Goal: Find specific page/section: Find specific page/section

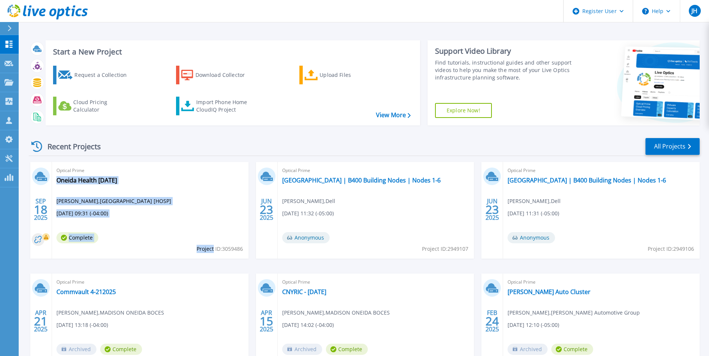
drag, startPoint x: 244, startPoint y: 250, endPoint x: 212, endPoint y: 250, distance: 31.8
click at [212, 250] on div "Optical Prime Oneida Health 9-18-2025 Michael Daviau , ONEIDA HEALTHCARE CENTER…" at bounding box center [150, 210] width 197 height 97
drag, startPoint x: 212, startPoint y: 250, endPoint x: 244, endPoint y: 252, distance: 31.8
click at [244, 252] on div "Optical Prime Oneida Health 9-18-2025 Michael Daviau , ONEIDA HEALTHCARE CENTER…" at bounding box center [150, 210] width 197 height 97
click at [244, 249] on div "Optical Prime Oneida Health 9-18-2025 Michael Daviau , ONEIDA HEALTHCARE CENTER…" at bounding box center [150, 210] width 197 height 97
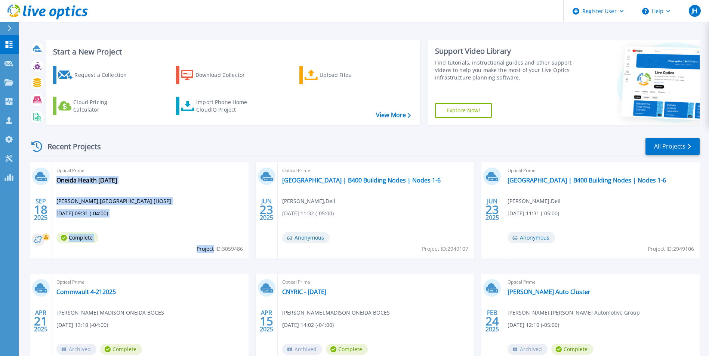
drag, startPoint x: 243, startPoint y: 249, endPoint x: 203, endPoint y: 251, distance: 40.0
click at [203, 251] on div "Optical Prime Oneida Health 9-18-2025 Michael Daviau , ONEIDA HEALTHCARE CENTER…" at bounding box center [150, 210] width 197 height 97
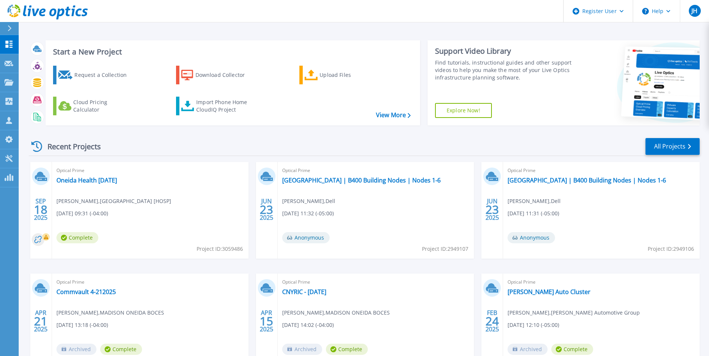
click at [236, 251] on span "Project ID: 3059486" at bounding box center [220, 249] width 46 height 8
drag, startPoint x: 242, startPoint y: 250, endPoint x: 196, endPoint y: 251, distance: 45.6
click at [197, 251] on span "Project ID: 3059486" at bounding box center [220, 249] width 46 height 8
drag, startPoint x: 196, startPoint y: 251, endPoint x: 243, endPoint y: 248, distance: 47.1
click at [245, 246] on div "Optical Prime Oneida Health 9-18-2025 Michael Daviau , ONEIDA HEALTHCARE CENTER…" at bounding box center [150, 210] width 197 height 97
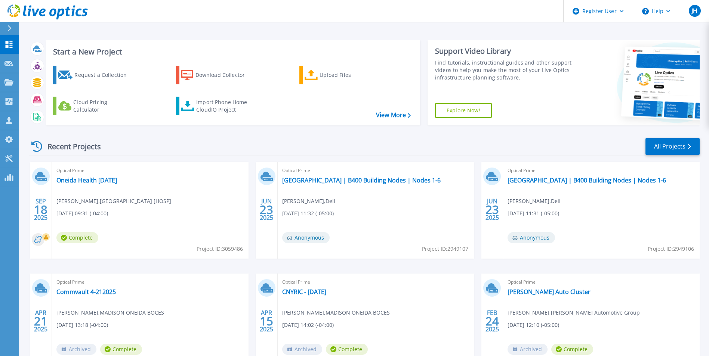
click at [237, 248] on span "Project ID: 3059486" at bounding box center [220, 249] width 46 height 8
copy span "3059486"
click at [230, 206] on div "Optical Prime Oneida Health 9-18-2025 Michael Daviau , ONEIDA HEALTHCARE CENTER…" at bounding box center [150, 210] width 197 height 97
click at [6, 77] on link "Projects Projects" at bounding box center [9, 82] width 19 height 19
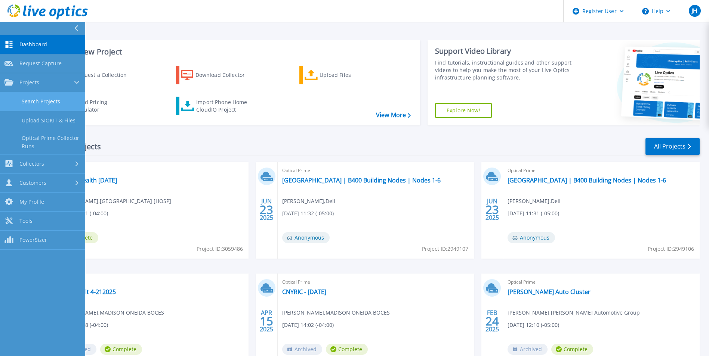
click at [37, 99] on link "Search Projects" at bounding box center [42, 101] width 85 height 19
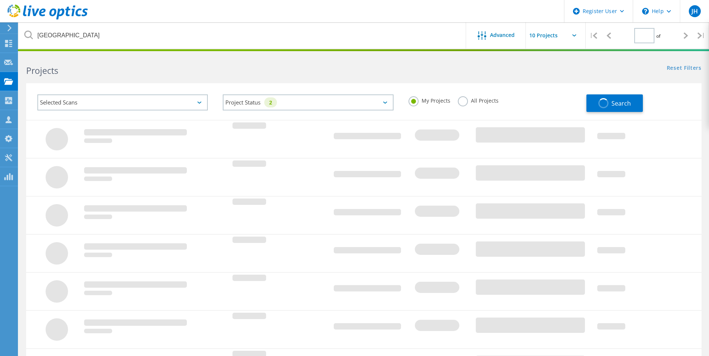
type input "1"
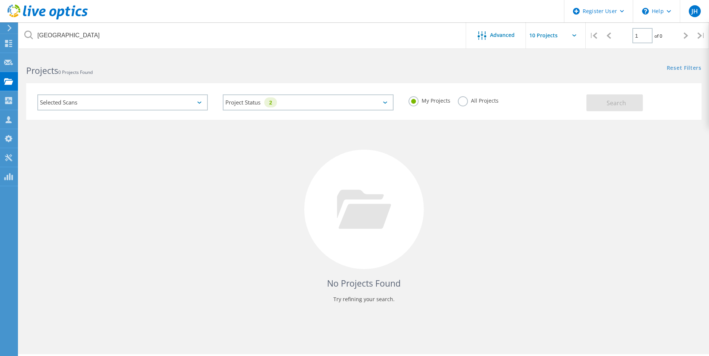
click at [462, 102] on label "All Projects" at bounding box center [478, 99] width 41 height 7
click at [0, 0] on input "All Projects" at bounding box center [0, 0] width 0 height 0
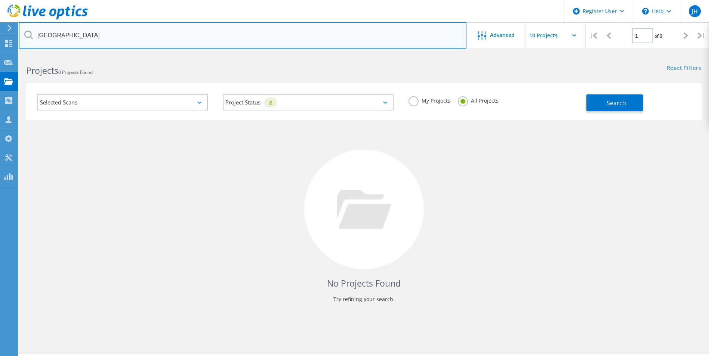
drag, startPoint x: 59, startPoint y: 37, endPoint x: 25, endPoint y: 38, distance: 34.4
click at [25, 38] on div "[GEOGRAPHIC_DATA]" at bounding box center [242, 35] width 447 height 26
type input "[GEOGRAPHIC_DATA]"
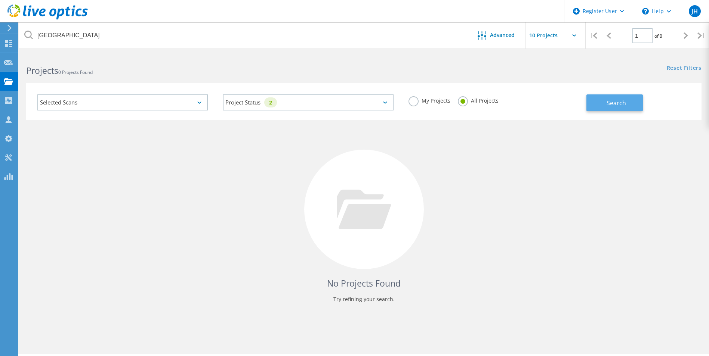
click at [606, 105] on button "Search" at bounding box center [614, 103] width 56 height 17
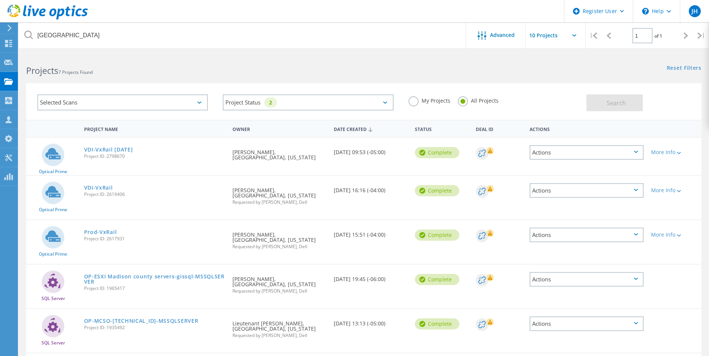
drag, startPoint x: 126, startPoint y: 157, endPoint x: 83, endPoint y: 158, distance: 43.0
click at [83, 158] on div "VDI-VxRail [DATE] Project ID: 2798670" at bounding box center [154, 152] width 149 height 28
drag, startPoint x: 83, startPoint y: 158, endPoint x: 141, endPoint y: 157, distance: 58.7
click at [141, 157] on span "Project ID: 2798670" at bounding box center [154, 156] width 141 height 4
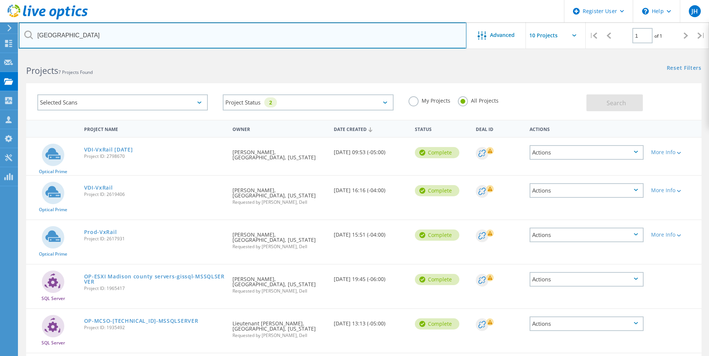
click at [104, 38] on input "[GEOGRAPHIC_DATA]" at bounding box center [243, 35] width 448 height 26
drag, startPoint x: 97, startPoint y: 35, endPoint x: -1, endPoint y: 35, distance: 98.3
click at [0, 35] on html "Register User \n Help Explore Helpful Articles Contact Support JH Dell User [PE…" at bounding box center [354, 264] width 709 height 528
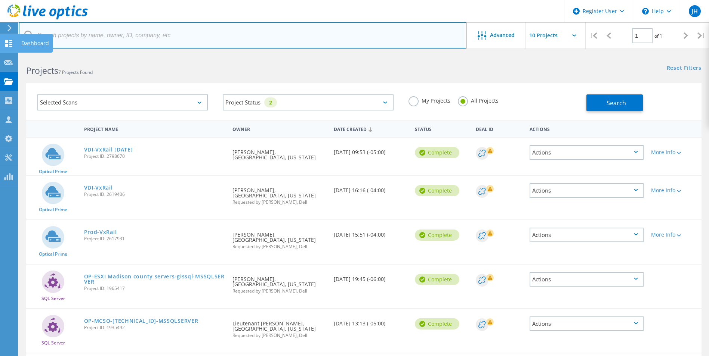
paste input "[PERSON_NAME][EMAIL_ADDRESS][PERSON_NAME][DOMAIN_NAME]"
type input "[PERSON_NAME][EMAIL_ADDRESS][PERSON_NAME][DOMAIN_NAME]"
